Goal: Task Accomplishment & Management: Use online tool/utility

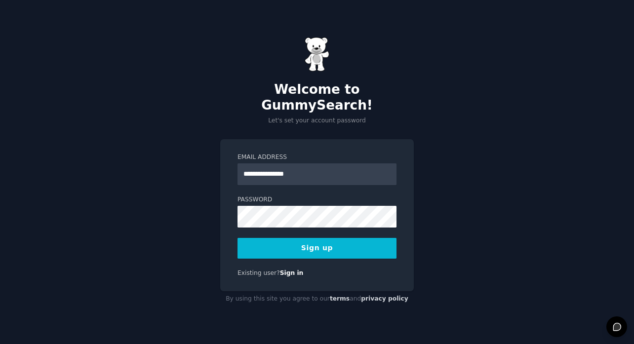
type input "**********"
click at [238, 238] on button "Sign up" at bounding box center [317, 248] width 159 height 21
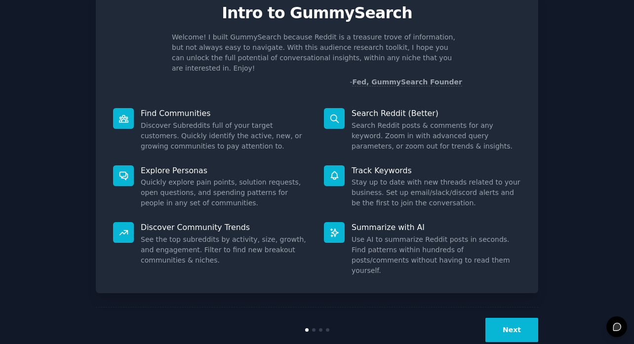
scroll to position [42, 0]
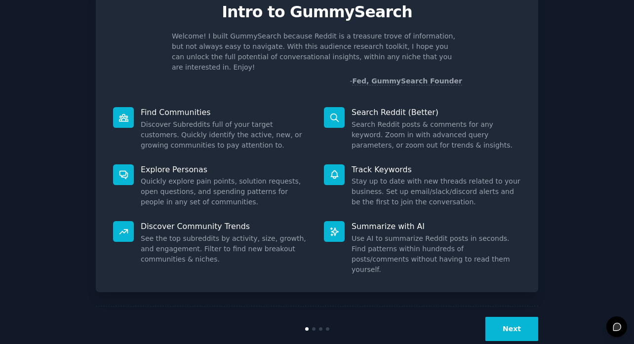
click at [513, 317] on button "Next" at bounding box center [512, 329] width 53 height 24
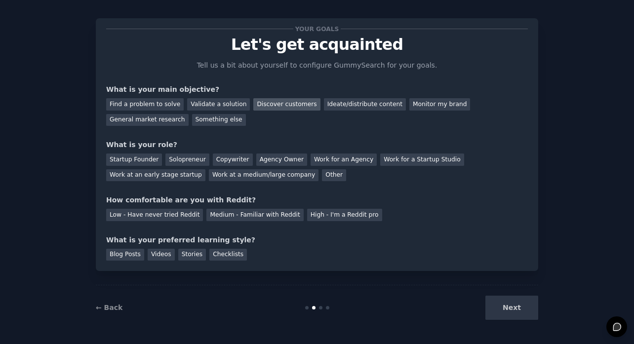
click at [298, 105] on div "Discover customers" at bounding box center [286, 104] width 67 height 12
click at [434, 102] on div "Monitor my brand" at bounding box center [439, 104] width 61 height 12
click at [273, 107] on div "Discover customers" at bounding box center [286, 104] width 67 height 12
click at [187, 175] on div "Work at an early stage startup" at bounding box center [155, 175] width 99 height 12
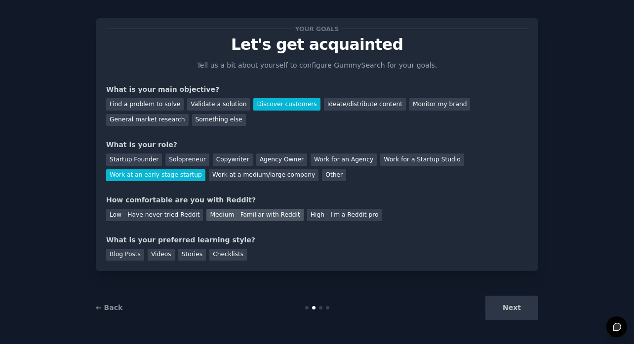
click at [252, 218] on div "Medium - Familiar with Reddit" at bounding box center [254, 215] width 97 height 12
click at [224, 253] on div "Checklists" at bounding box center [228, 255] width 38 height 12
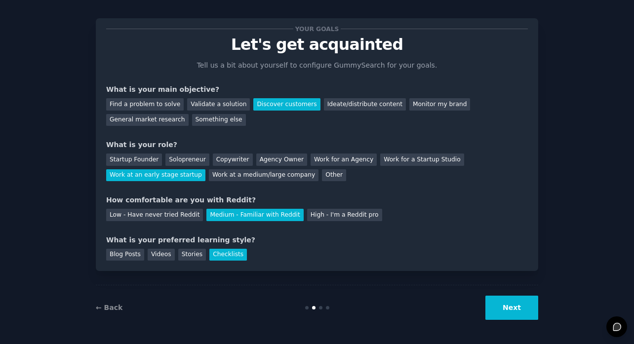
click at [519, 313] on button "Next" at bounding box center [512, 308] width 53 height 24
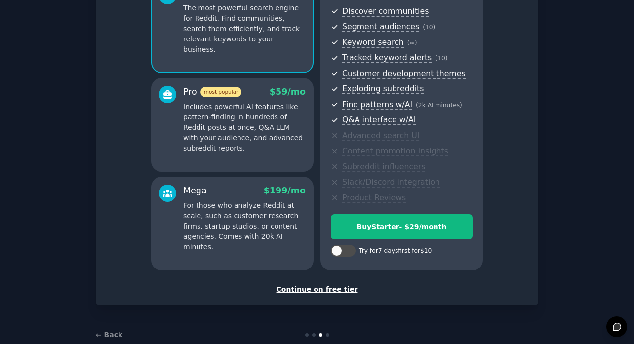
click at [341, 286] on div "Continue on free tier" at bounding box center [317, 290] width 422 height 10
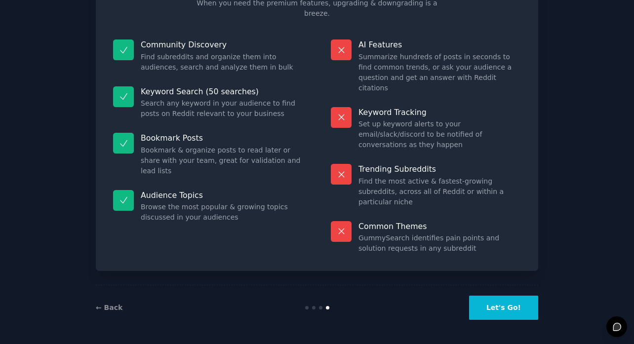
scroll to position [41, 0]
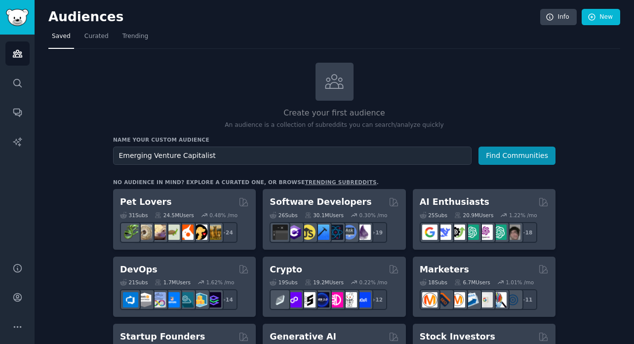
type input "Emerging Venture Capitalist"
click at [479, 147] on button "Find Communities" at bounding box center [517, 156] width 77 height 18
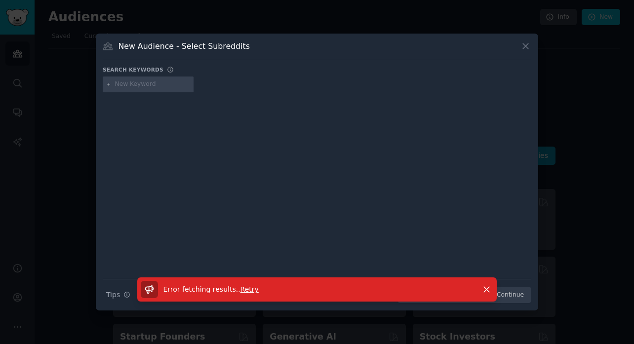
click at [164, 86] on input "text" at bounding box center [152, 84] width 75 height 9
type input "special purpose vehicle"
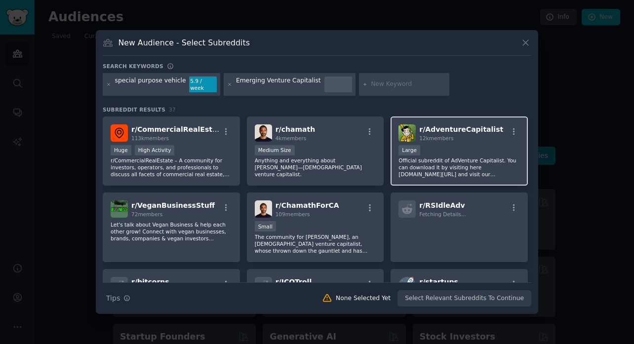
click at [437, 145] on div "Large" at bounding box center [460, 151] width 122 height 12
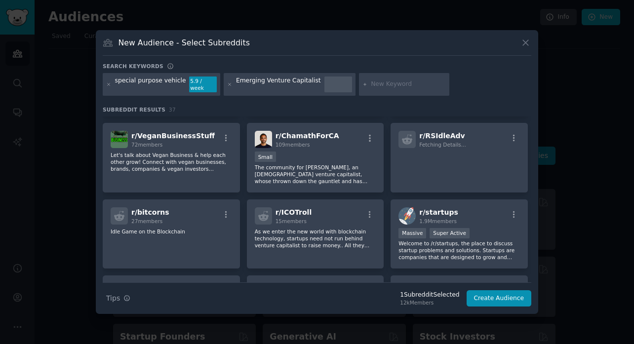
scroll to position [69, 0]
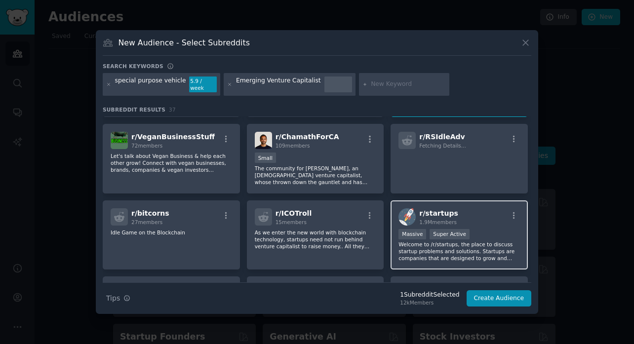
click at [450, 214] on h2 "r/ startups 1.9M members" at bounding box center [438, 216] width 39 height 17
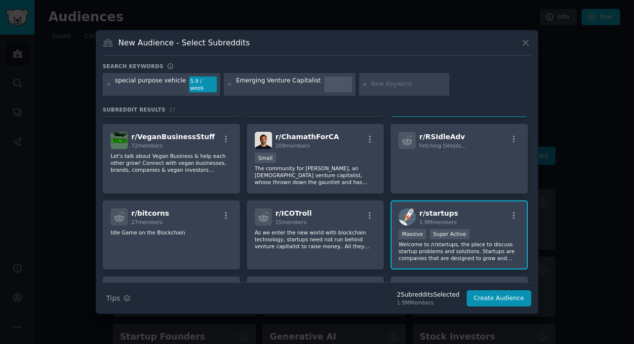
click at [509, 222] on div "r/ startups 1.9M members" at bounding box center [460, 216] width 122 height 17
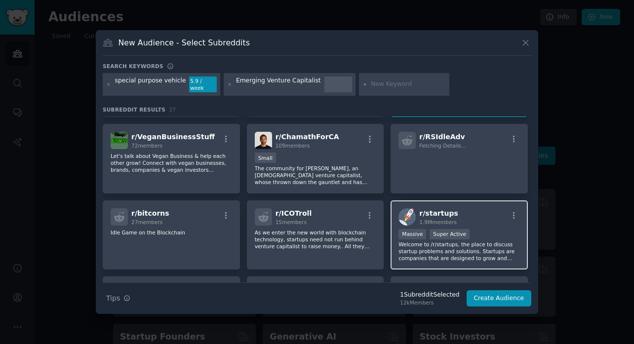
scroll to position [0, 0]
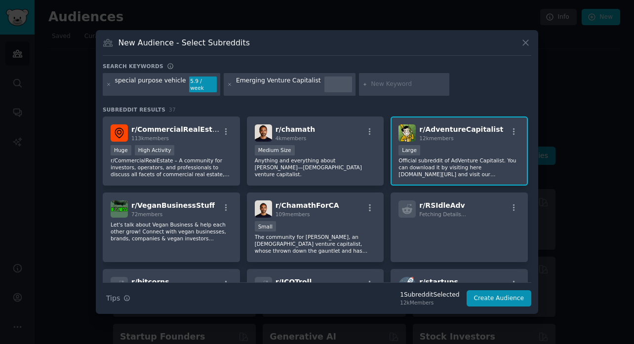
click at [489, 149] on div "Large" at bounding box center [460, 151] width 122 height 12
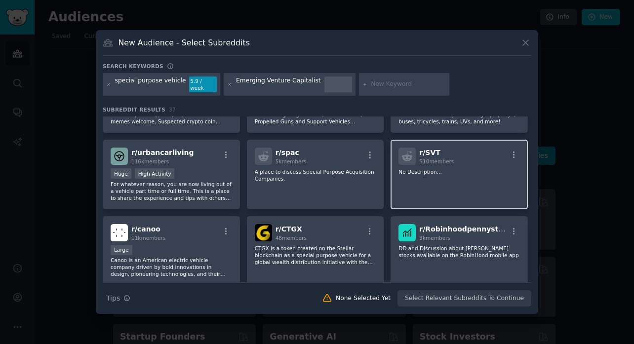
scroll to position [360, 0]
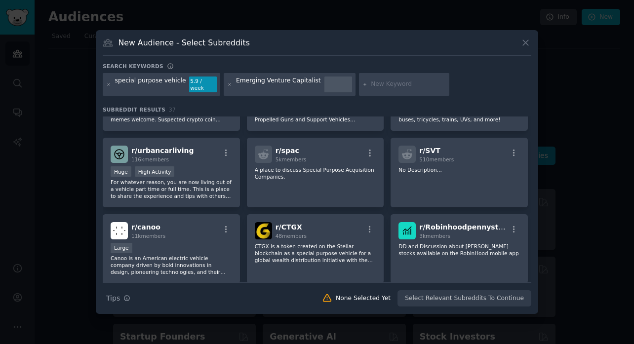
click at [384, 88] on input "text" at bounding box center [408, 84] width 75 height 9
type input "sydecar"
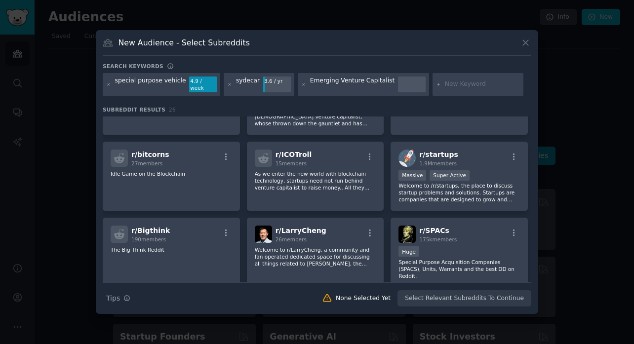
scroll to position [125, 0]
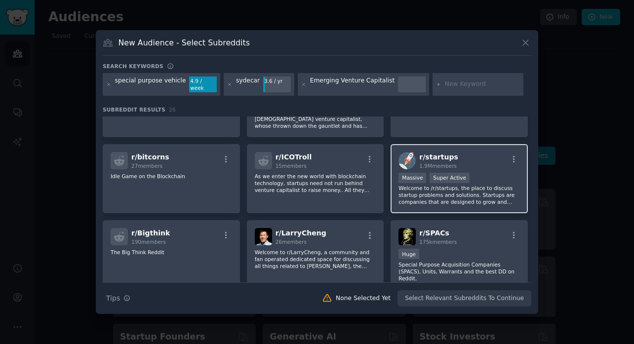
click at [498, 186] on p "Welcome to /r/startups, the place to discuss startup problems and solutions. St…" at bounding box center [460, 195] width 122 height 21
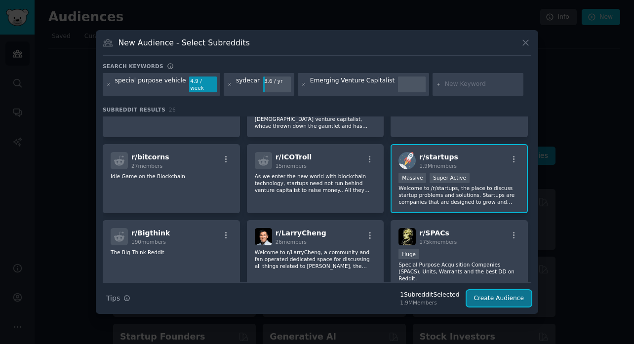
click at [493, 296] on button "Create Audience" at bounding box center [499, 298] width 65 height 17
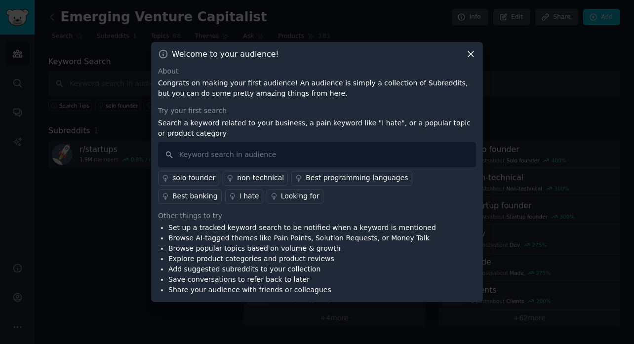
click at [470, 55] on icon at bounding box center [471, 54] width 10 height 10
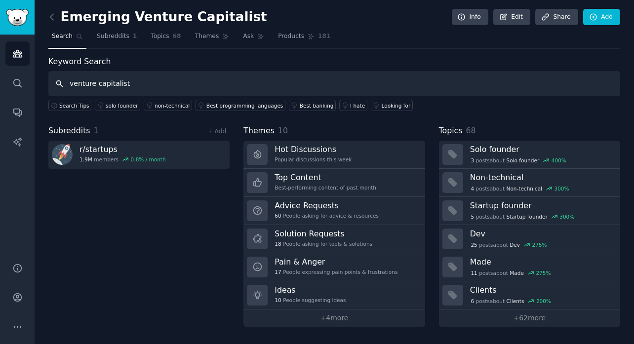
type input "venture capitalist"
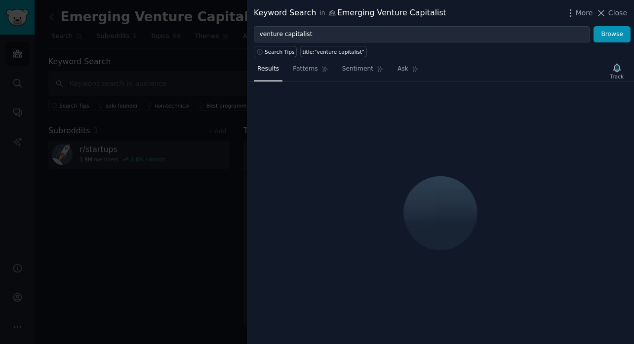
click at [158, 75] on div at bounding box center [317, 172] width 634 height 344
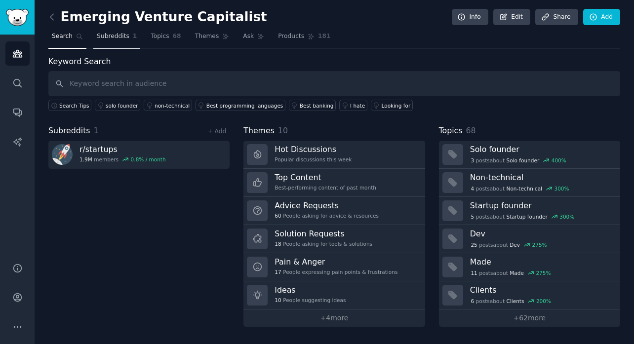
click at [126, 35] on span "Subreddits" at bounding box center [113, 36] width 33 height 9
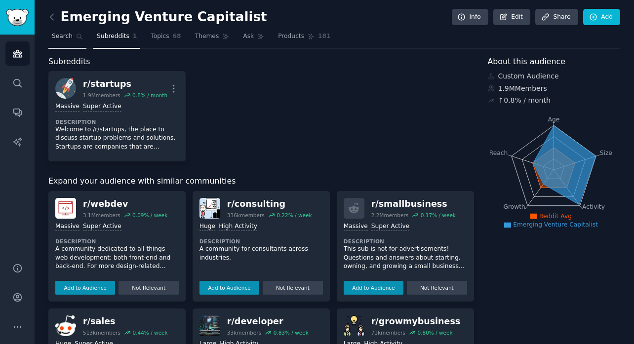
click at [83, 41] on link "Search" at bounding box center [67, 39] width 38 height 20
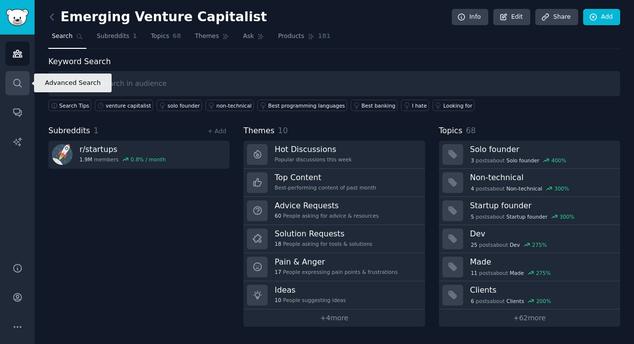
click at [20, 79] on icon "Sidebar" at bounding box center [17, 83] width 10 height 10
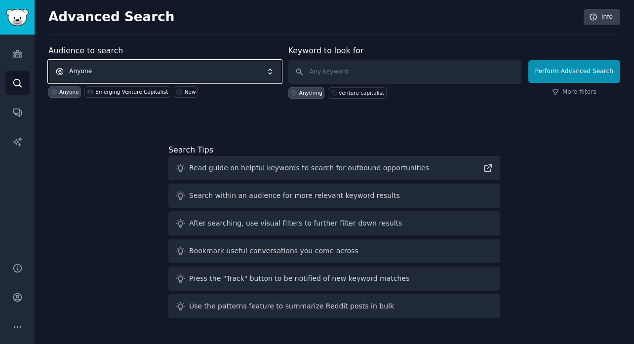
click at [154, 72] on span "Anyone" at bounding box center [164, 71] width 233 height 23
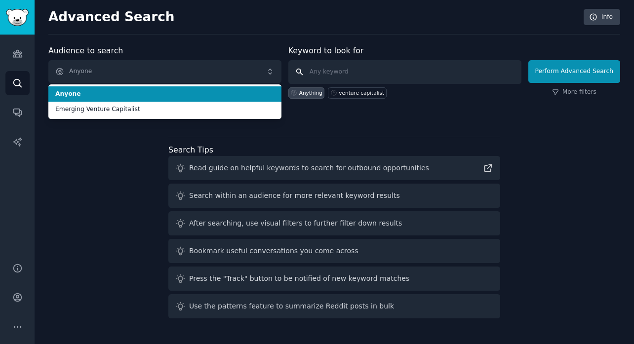
click at [347, 69] on input "text" at bounding box center [404, 72] width 233 height 24
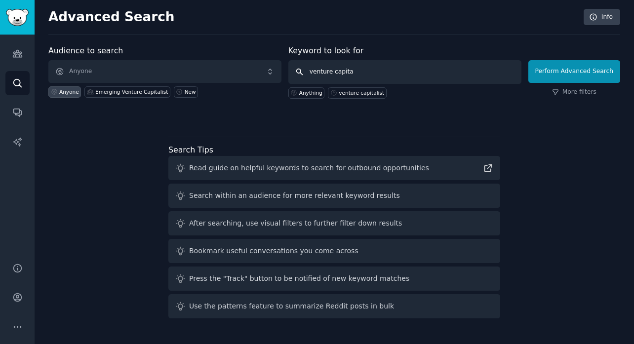
type input "venture capital"
click button "Perform Advanced Search" at bounding box center [575, 71] width 92 height 23
